Goal: Task Accomplishment & Management: Complete application form

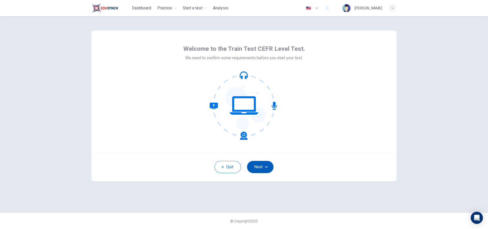
click at [261, 169] on button "Next" at bounding box center [260, 167] width 26 height 12
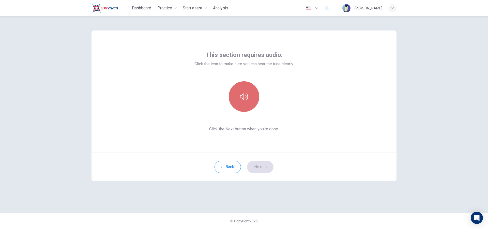
click at [247, 98] on icon "button" at bounding box center [244, 97] width 8 height 6
click at [246, 102] on button "button" at bounding box center [244, 96] width 30 height 30
click at [245, 98] on icon "button" at bounding box center [244, 96] width 8 height 8
click at [247, 96] on icon "button" at bounding box center [244, 96] width 8 height 8
click at [252, 99] on button "button" at bounding box center [244, 96] width 30 height 30
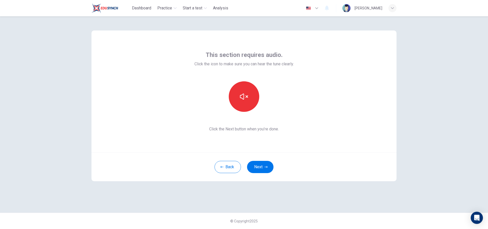
click at [245, 94] on icon "button" at bounding box center [244, 96] width 8 height 8
click at [245, 95] on icon "button" at bounding box center [244, 96] width 8 height 8
click at [244, 97] on icon "button" at bounding box center [244, 96] width 8 height 8
click at [265, 166] on icon "button" at bounding box center [266, 166] width 3 height 3
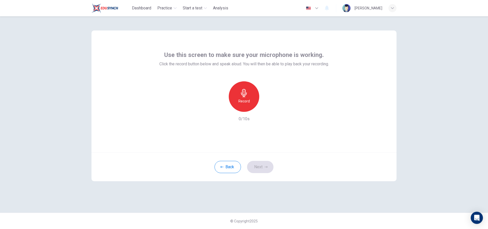
click at [244, 97] on div "Record" at bounding box center [244, 96] width 30 height 30
click at [243, 102] on h6 "Stop" at bounding box center [244, 101] width 8 height 6
click at [268, 108] on icon "button" at bounding box center [268, 107] width 2 height 3
click at [218, 107] on icon "button" at bounding box center [220, 107] width 5 height 5
click at [242, 101] on h6 "Record" at bounding box center [243, 101] width 11 height 6
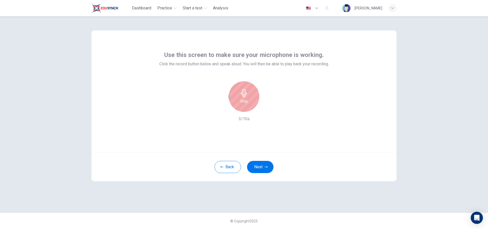
click at [242, 101] on h6 "Stop" at bounding box center [244, 101] width 8 height 6
click at [266, 108] on icon "button" at bounding box center [267, 107] width 5 height 5
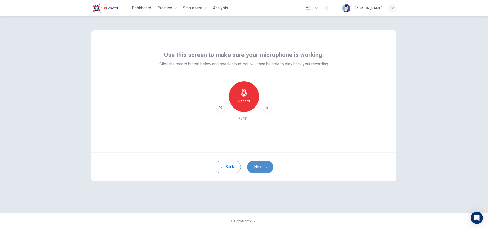
click at [260, 169] on button "Next" at bounding box center [260, 167] width 26 height 12
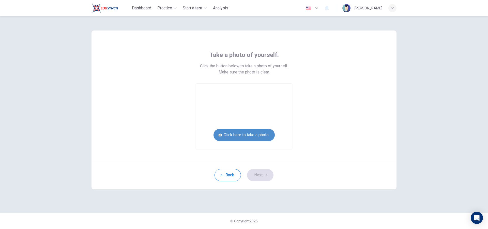
click at [243, 137] on button "Click here to take a photo" at bounding box center [243, 135] width 61 height 12
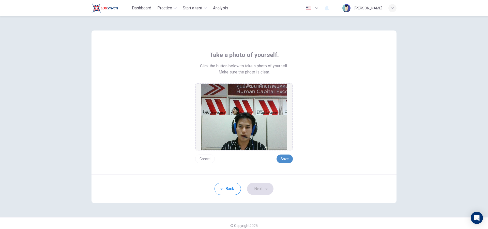
click at [285, 159] on button "Save" at bounding box center [284, 158] width 16 height 9
click at [261, 189] on button "Next" at bounding box center [260, 189] width 26 height 12
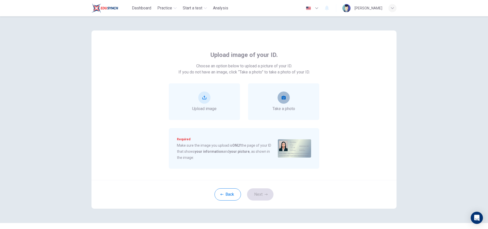
click at [282, 97] on icon "take photo" at bounding box center [284, 98] width 4 height 4
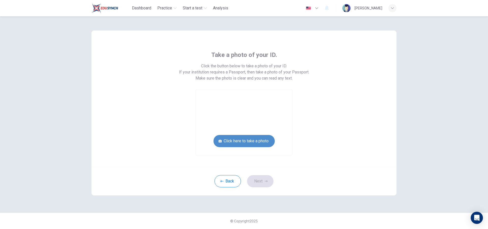
click at [269, 141] on button "Click here to take a photo" at bounding box center [243, 141] width 61 height 12
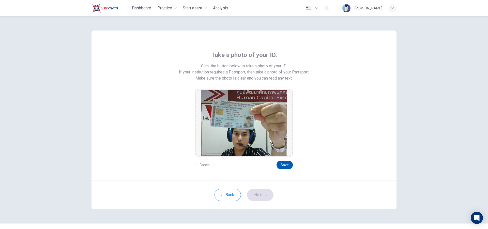
click at [283, 164] on button "Save" at bounding box center [284, 165] width 16 height 9
click at [283, 165] on button "Save" at bounding box center [284, 165] width 16 height 9
click at [267, 193] on button "Next" at bounding box center [260, 195] width 26 height 12
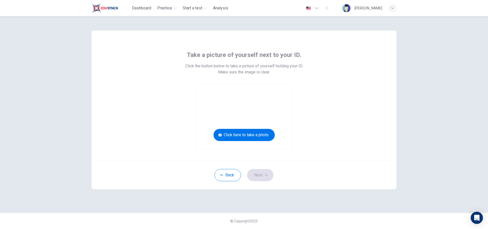
click at [255, 88] on video at bounding box center [243, 117] width 97 height 66
click at [249, 133] on button "Click here to take a photo" at bounding box center [243, 135] width 61 height 12
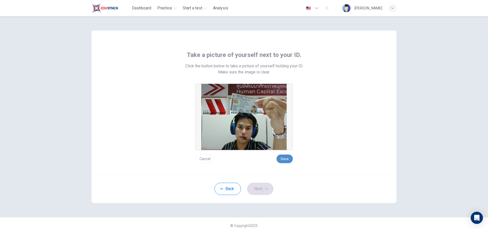
click at [280, 159] on button "Save" at bounding box center [284, 158] width 16 height 9
click at [265, 188] on icon "button" at bounding box center [266, 188] width 3 height 3
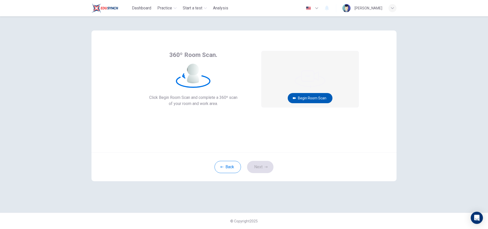
click at [312, 99] on button "Begin Room Scan" at bounding box center [310, 98] width 45 height 10
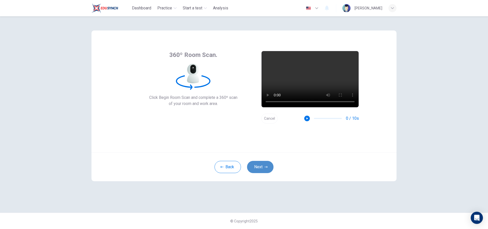
click at [261, 167] on button "Next" at bounding box center [260, 167] width 26 height 12
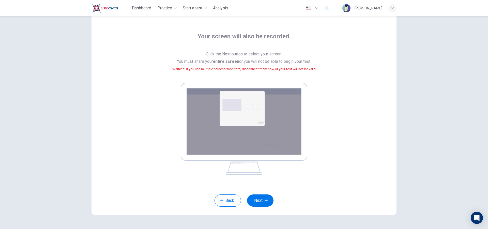
scroll to position [35, 0]
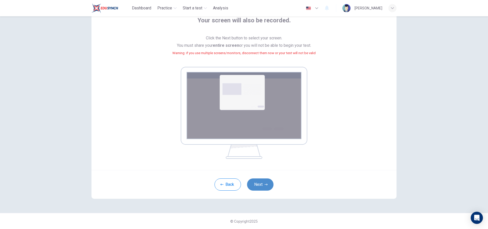
click at [262, 184] on button "Next" at bounding box center [260, 184] width 26 height 12
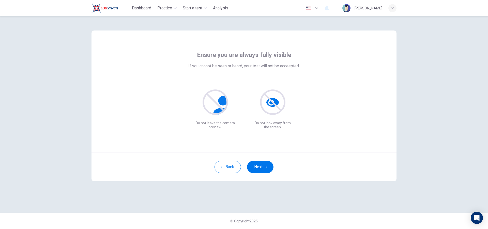
scroll to position [0, 0]
click at [267, 167] on icon "button" at bounding box center [266, 167] width 3 height 2
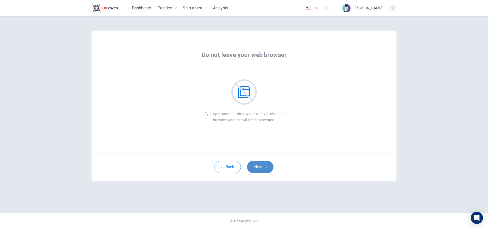
click at [268, 167] on button "Next" at bounding box center [260, 167] width 26 height 12
click at [263, 168] on button "Next" at bounding box center [260, 167] width 26 height 12
click at [265, 167] on icon "button" at bounding box center [266, 166] width 3 height 3
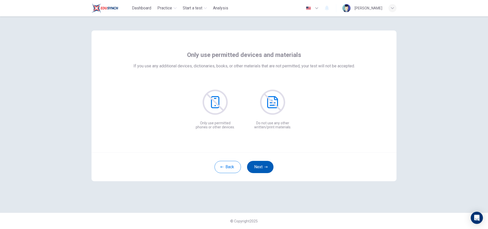
click at [266, 164] on button "Next" at bounding box center [260, 167] width 26 height 12
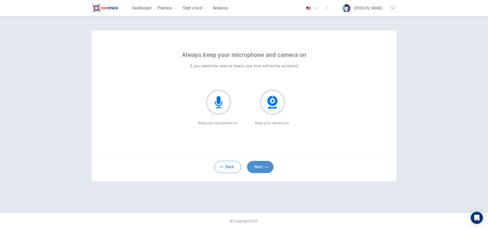
click at [266, 167] on icon "button" at bounding box center [266, 167] width 3 height 2
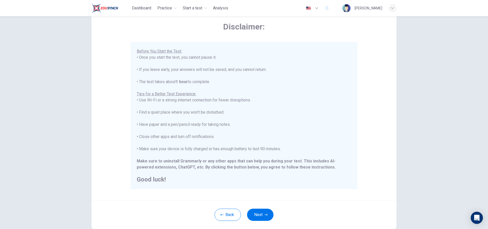
scroll to position [54, 0]
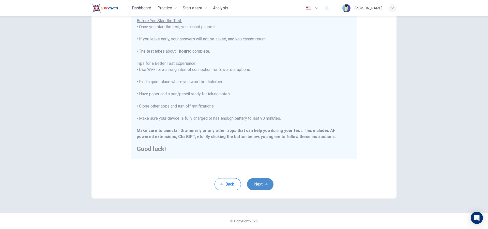
click at [265, 185] on icon "button" at bounding box center [266, 184] width 3 height 3
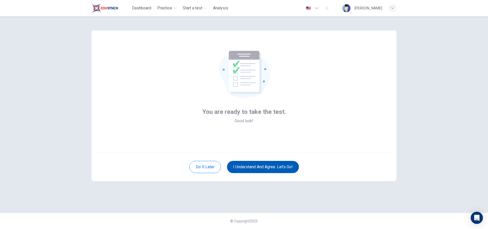
scroll to position [0, 0]
click at [270, 169] on button "I understand and agree. Let’s go!" at bounding box center [263, 167] width 72 height 12
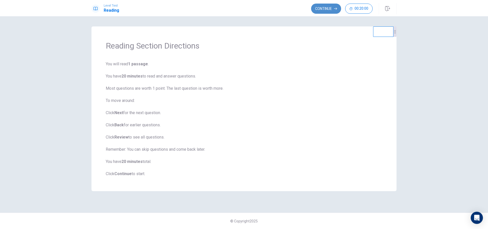
click at [333, 9] on button "Continue" at bounding box center [326, 9] width 30 height 10
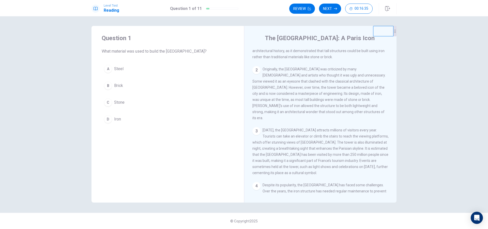
scroll to position [12, 0]
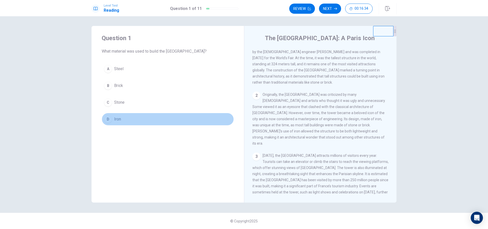
click at [107, 116] on div "D" at bounding box center [108, 119] width 8 height 8
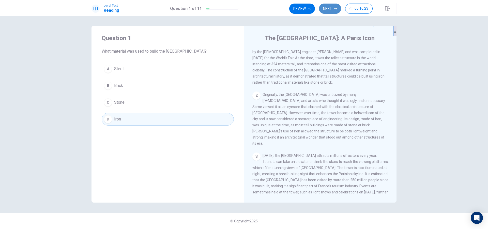
click at [333, 10] on button "Next" at bounding box center [330, 9] width 22 height 10
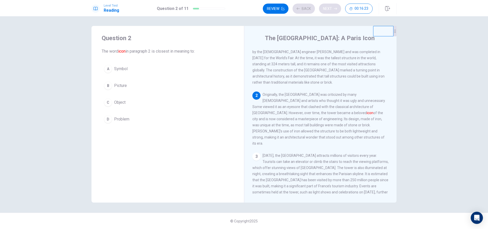
scroll to position [51, 0]
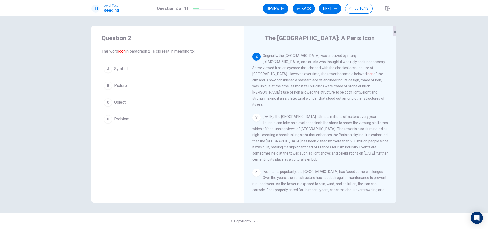
click at [108, 69] on div "A" at bounding box center [108, 69] width 8 height 8
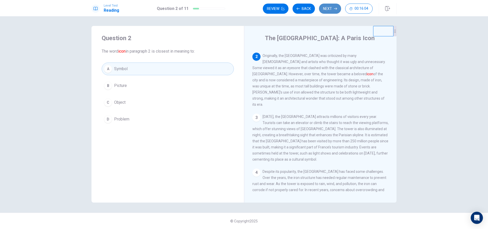
click at [333, 10] on button "Next" at bounding box center [330, 9] width 22 height 10
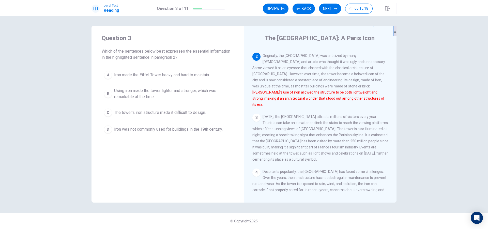
click at [107, 94] on div "B" at bounding box center [108, 94] width 8 height 8
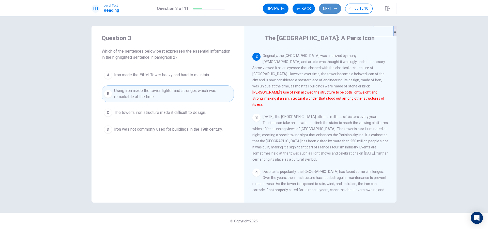
click at [335, 10] on icon "button" at bounding box center [335, 8] width 3 height 3
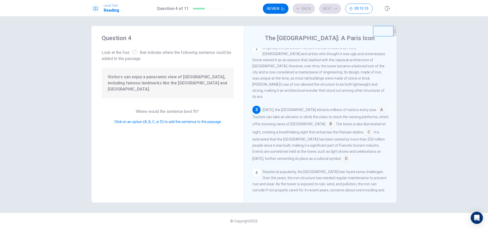
scroll to position [69, 0]
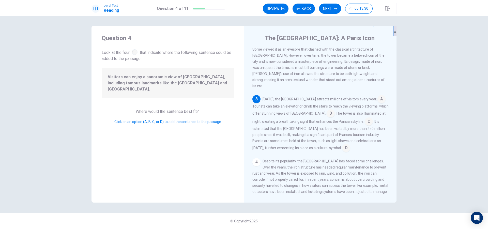
click at [327, 110] on input at bounding box center [331, 114] width 8 height 8
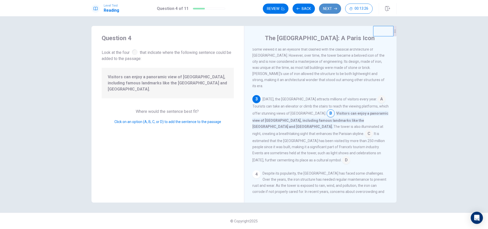
click at [329, 8] on button "Next" at bounding box center [330, 9] width 22 height 10
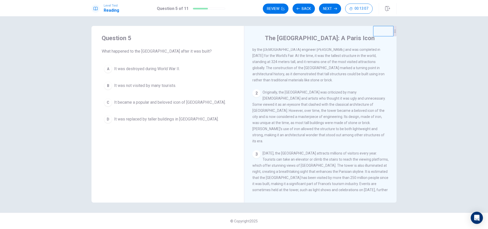
scroll to position [25, 0]
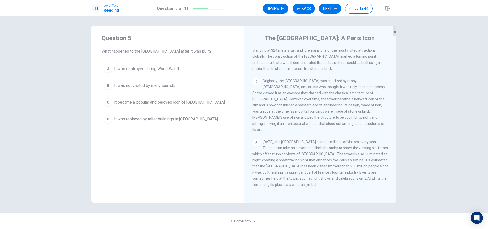
click at [109, 103] on div "C" at bounding box center [108, 102] width 8 height 8
click at [326, 8] on button "Next" at bounding box center [330, 9] width 22 height 10
click at [108, 69] on div "A" at bounding box center [108, 69] width 8 height 8
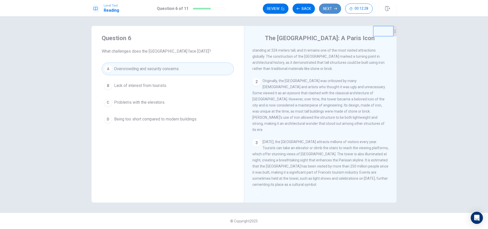
click at [333, 8] on button "Next" at bounding box center [330, 9] width 22 height 10
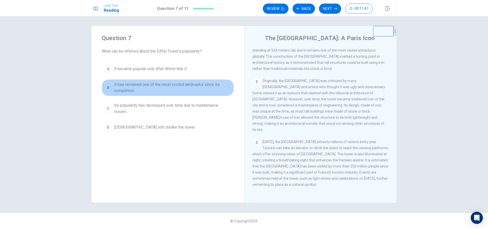
click at [108, 89] on div "B" at bounding box center [108, 88] width 8 height 8
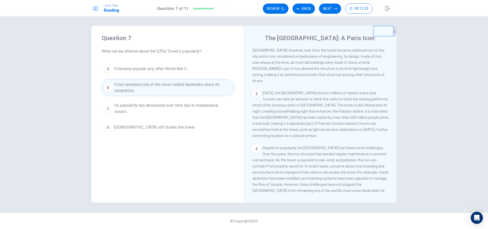
scroll to position [76, 0]
click at [332, 9] on button "Next" at bounding box center [330, 9] width 22 height 10
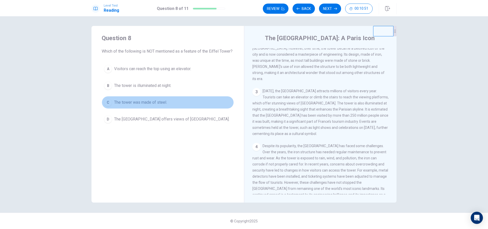
click at [109, 102] on div "C" at bounding box center [108, 102] width 8 height 8
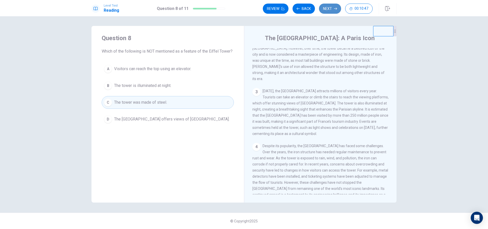
click at [329, 9] on button "Next" at bounding box center [330, 9] width 22 height 10
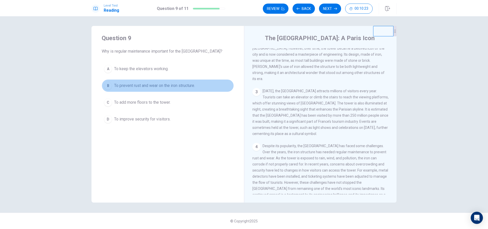
click at [109, 86] on div "B" at bounding box center [108, 86] width 8 height 8
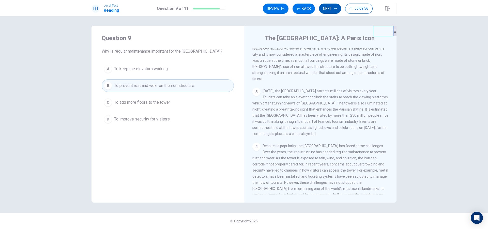
click at [331, 8] on button "Next" at bounding box center [330, 9] width 22 height 10
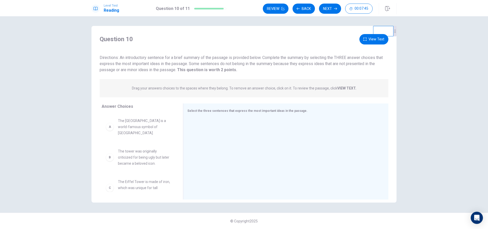
scroll to position [0, 0]
drag, startPoint x: 137, startPoint y: 128, endPoint x: 253, endPoint y: 141, distance: 117.3
drag, startPoint x: 138, startPoint y: 129, endPoint x: 249, endPoint y: 159, distance: 115.3
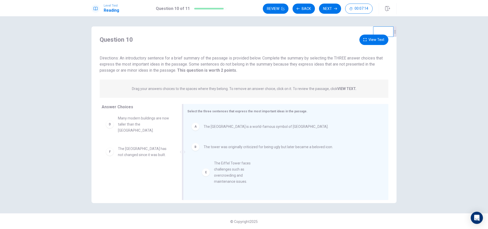
drag, startPoint x: 131, startPoint y: 150, endPoint x: 235, endPoint y: 172, distance: 106.3
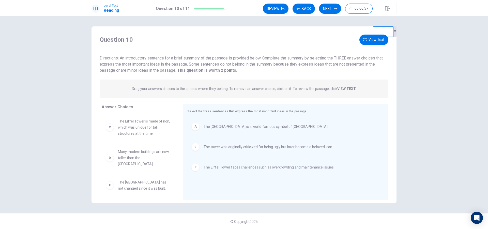
scroll to position [1, 0]
click at [330, 9] on button "Next" at bounding box center [330, 9] width 22 height 10
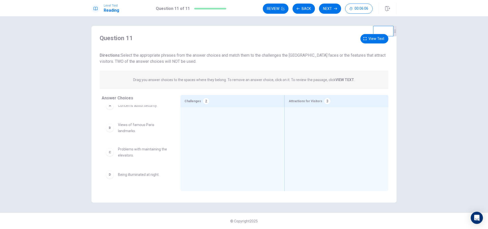
scroll to position [0, 0]
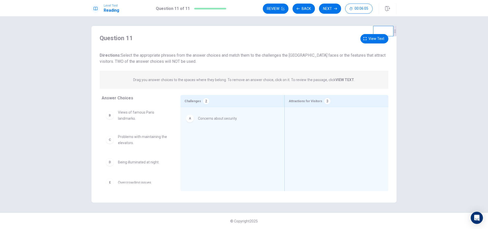
drag, startPoint x: 133, startPoint y: 116, endPoint x: 216, endPoint y: 122, distance: 83.8
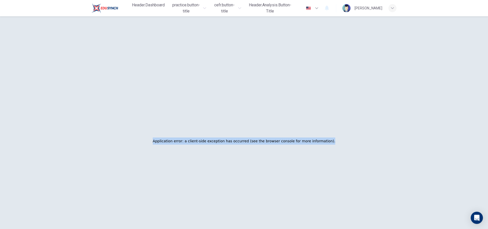
drag, startPoint x: 131, startPoint y: 115, endPoint x: 254, endPoint y: 124, distance: 123.6
click at [254, 124] on div "Application error: a client-side exception has occurred (see the browser consol…" at bounding box center [243, 140] width 309 height 229
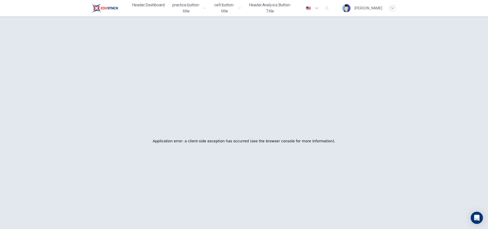
click at [195, 157] on div "Application error: a client-side exception has occurred (see the browser consol…" at bounding box center [243, 140] width 309 height 229
click at [189, 128] on div "Application error: a client-side exception has occurred (see the browser consol…" at bounding box center [243, 140] width 309 height 229
click at [219, 136] on div "Application error: a client-side exception has occurred (see the browser consol…" at bounding box center [244, 141] width 182 height 12
click at [243, 139] on h2 "Application error: a client-side exception has occurred (see the browser consol…" at bounding box center [244, 140] width 182 height 7
click at [309, 126] on div "Application error: a client-side exception has occurred (see the browser consol…" at bounding box center [243, 140] width 309 height 229
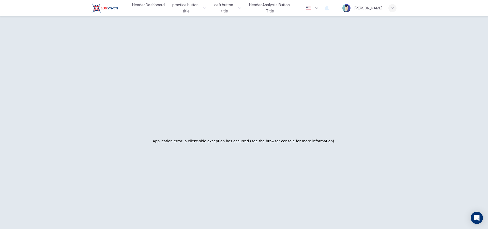
click at [285, 86] on div "Application error: a client-side exception has occurred (see the browser consol…" at bounding box center [243, 140] width 309 height 229
click at [389, 10] on div "button" at bounding box center [392, 8] width 8 height 8
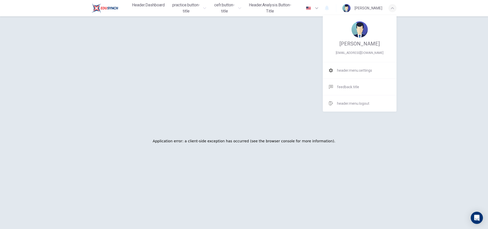
click at [414, 48] on div at bounding box center [244, 114] width 488 height 229
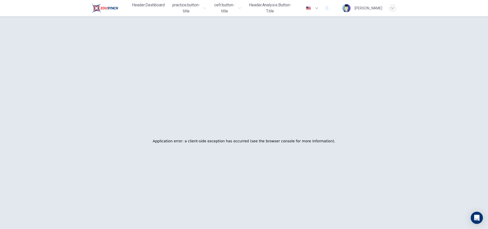
click at [392, 8] on icon "button" at bounding box center [392, 8] width 3 height 3
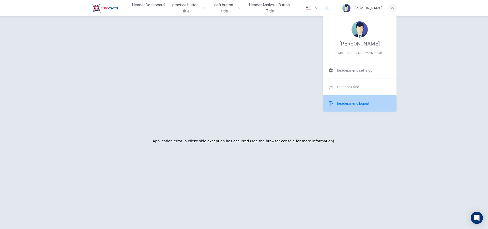
click at [364, 104] on span "header.menu.logout" at bounding box center [353, 103] width 32 height 6
